Goal: Transaction & Acquisition: Book appointment/travel/reservation

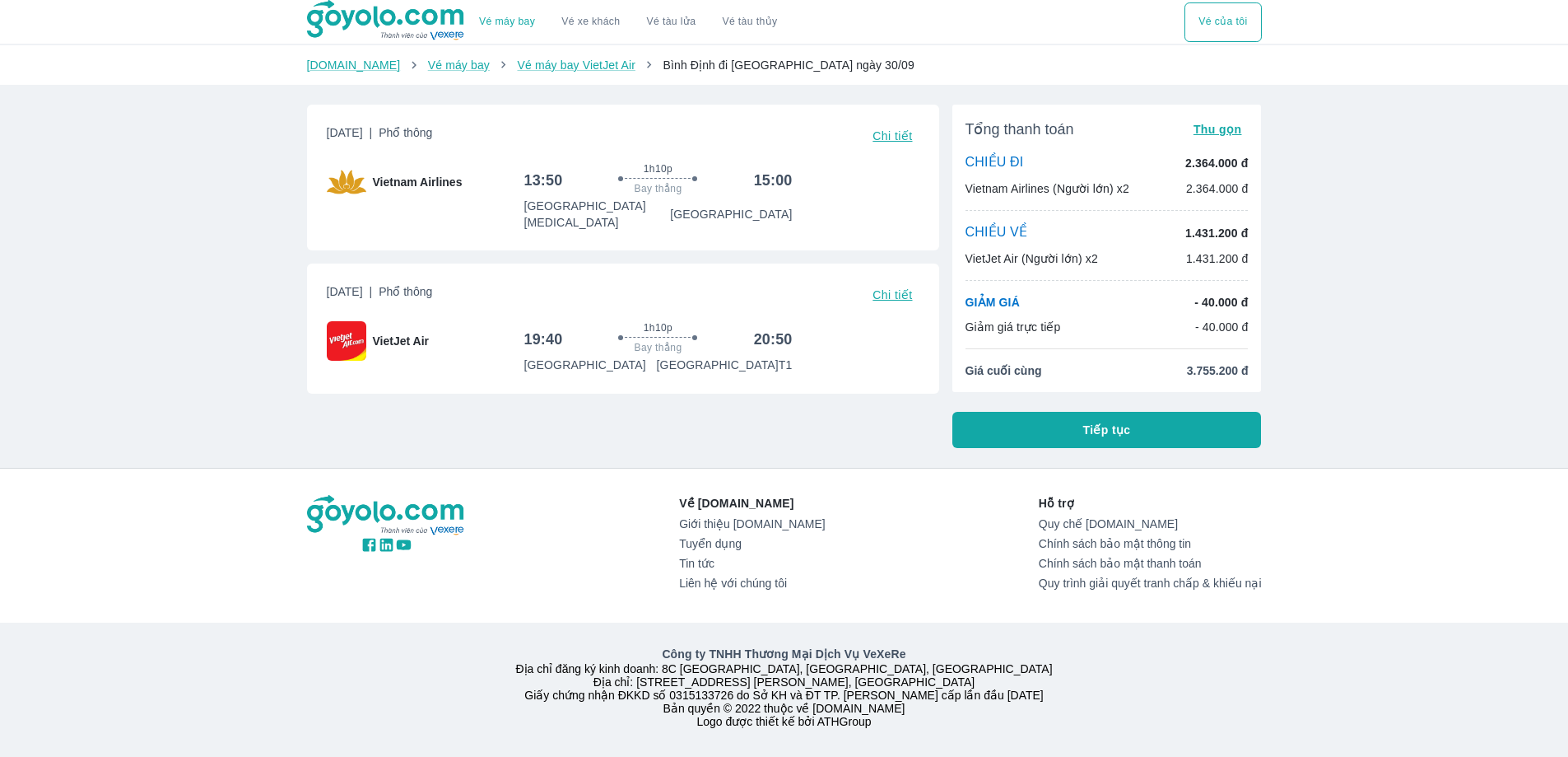
click at [915, 287] on button "Chi tiết" at bounding box center [892, 294] width 53 height 23
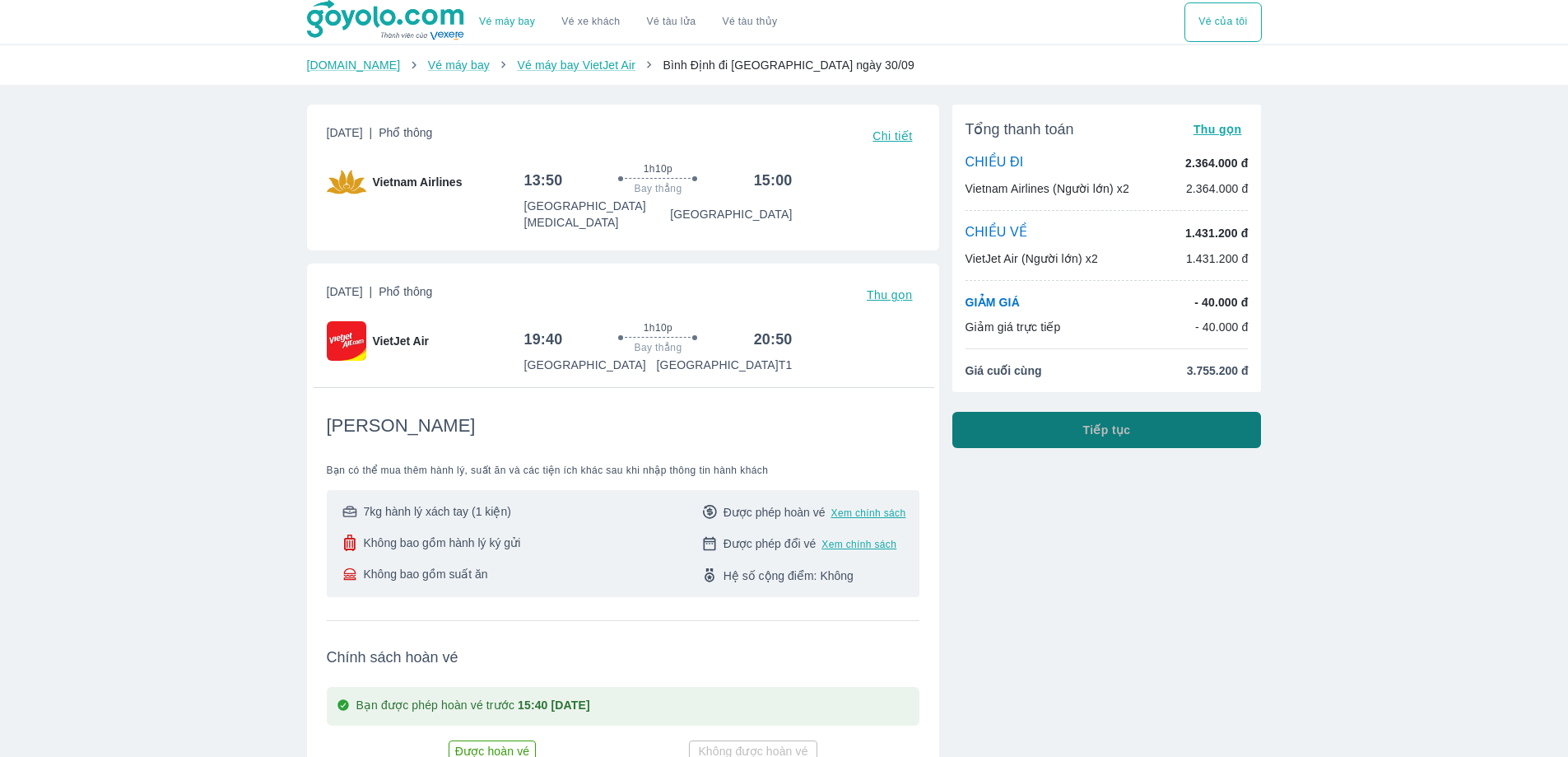
click at [1069, 437] on button "Tiếp tục" at bounding box center [1107, 429] width 309 height 36
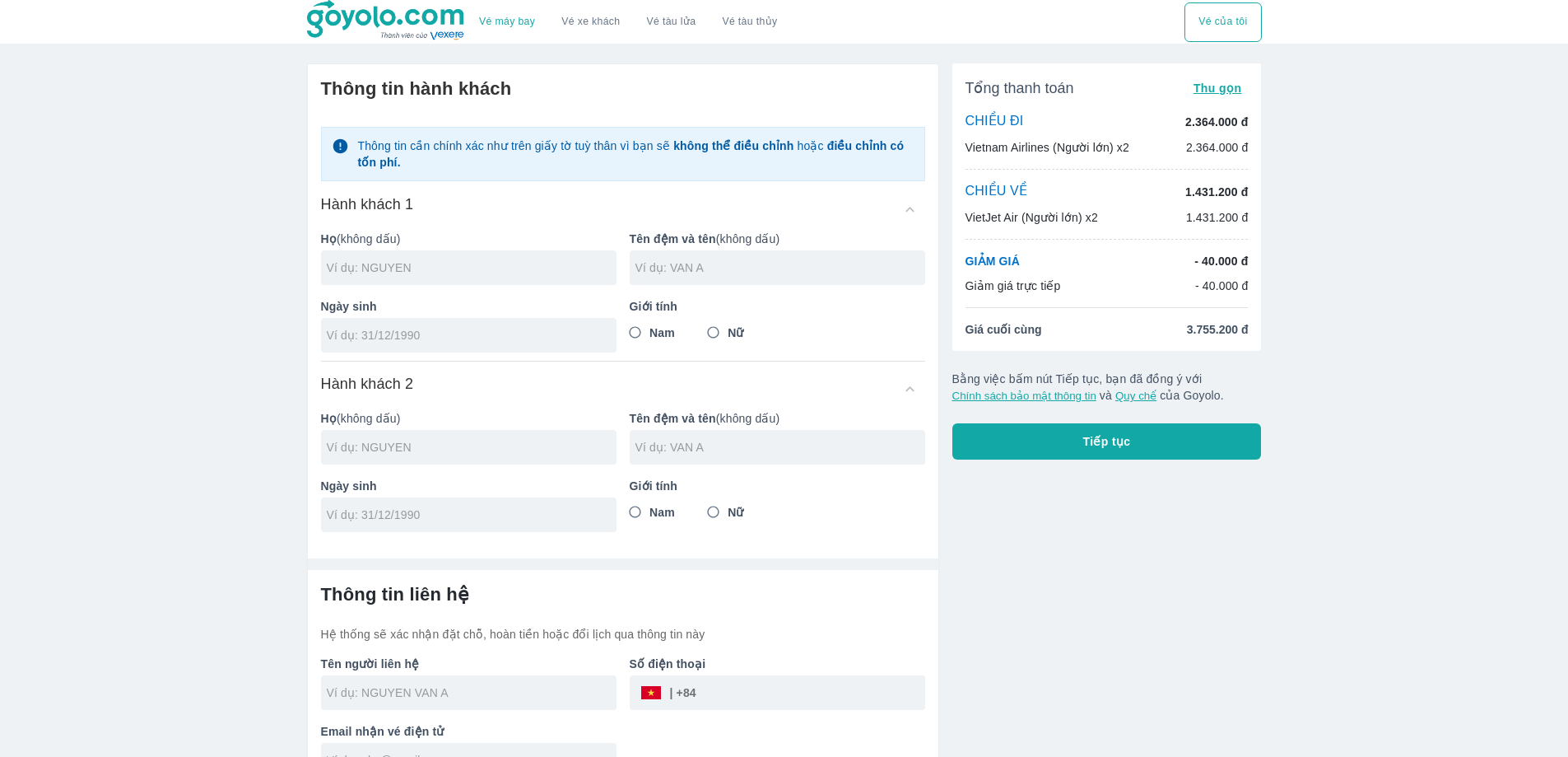
scroll to position [35, 0]
